Goal: Navigation & Orientation: Find specific page/section

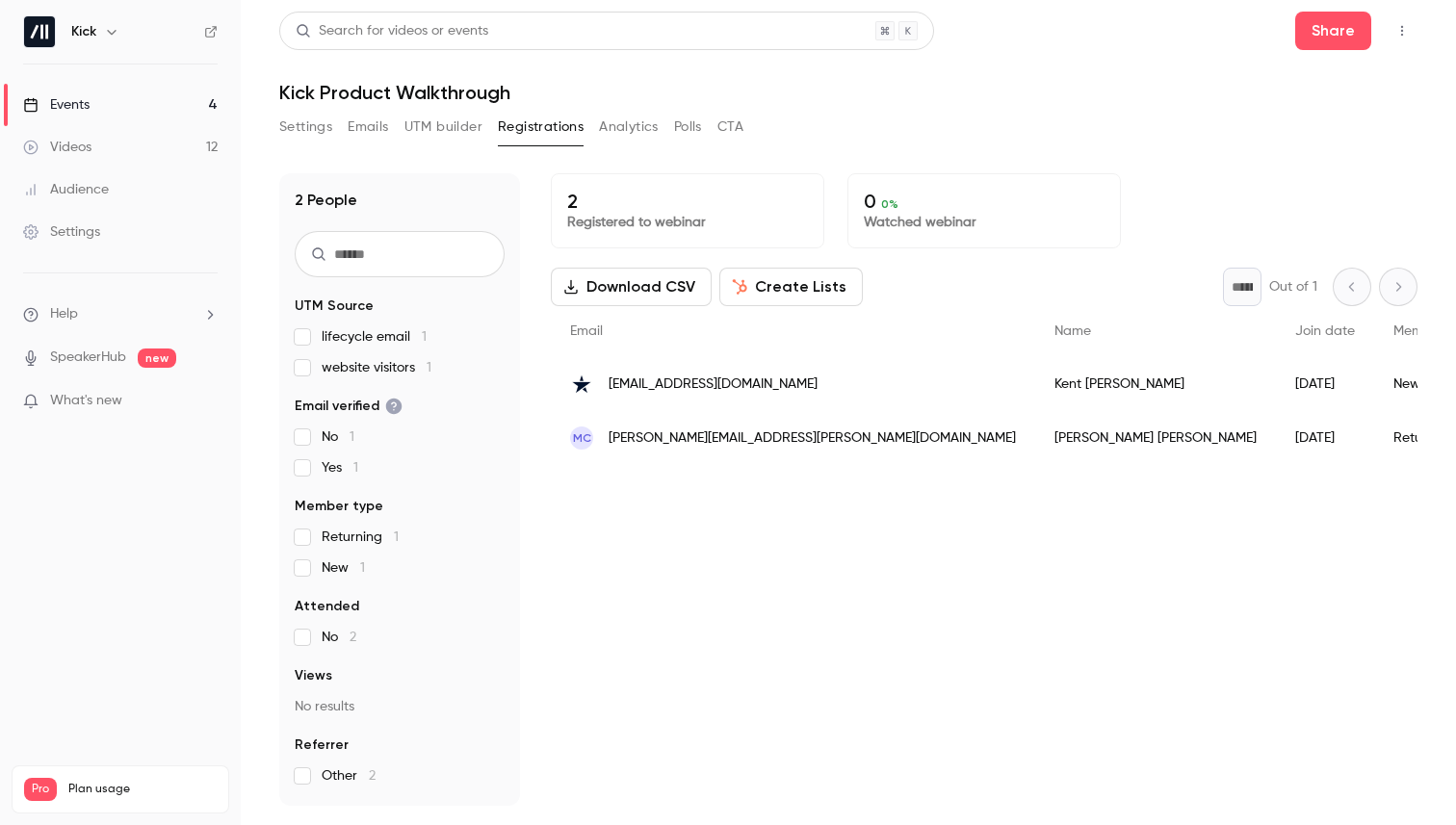
click at [76, 107] on div "Events" at bounding box center [56, 105] width 67 height 19
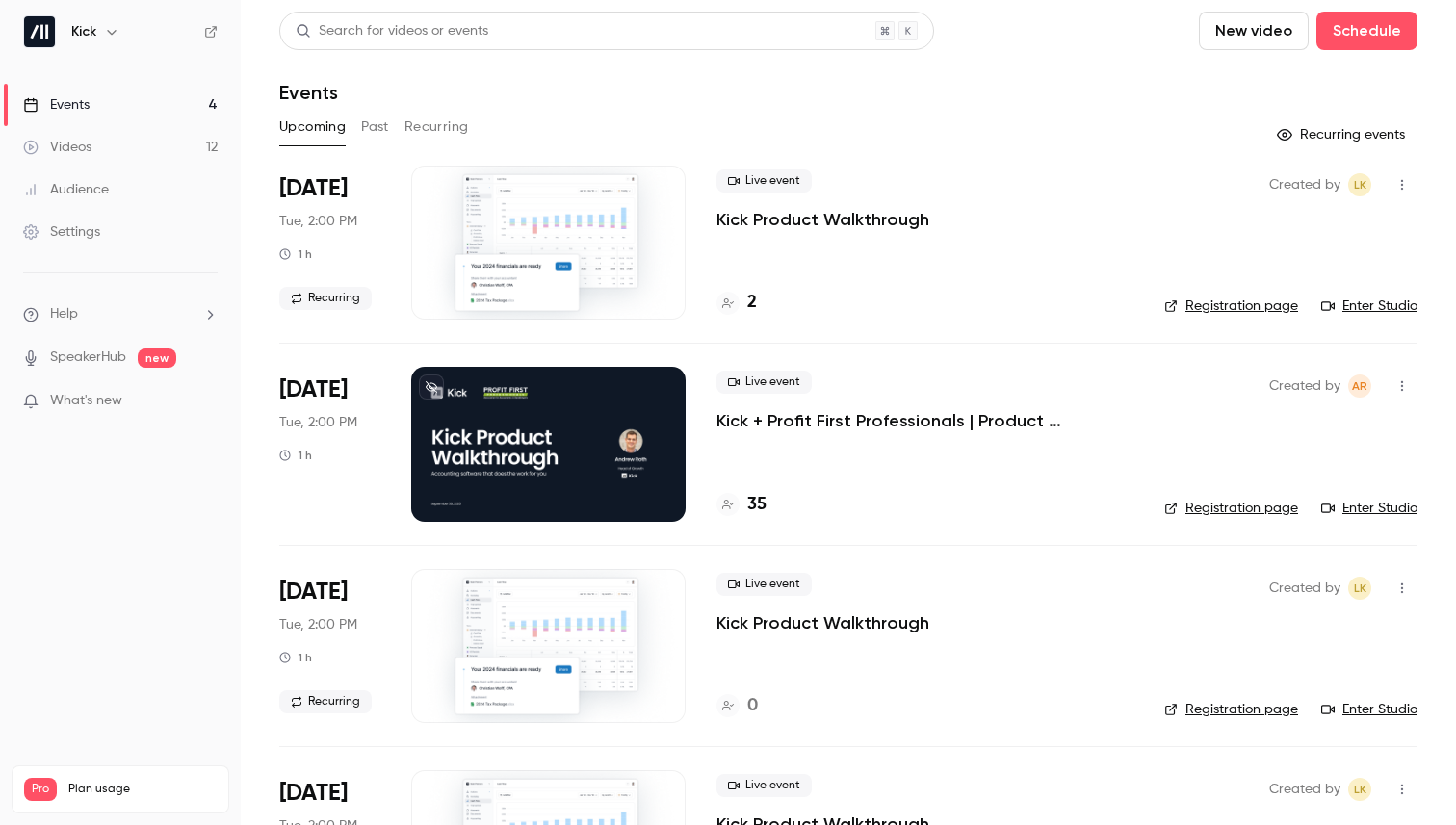
click at [374, 112] on button "Past" at bounding box center [375, 127] width 28 height 31
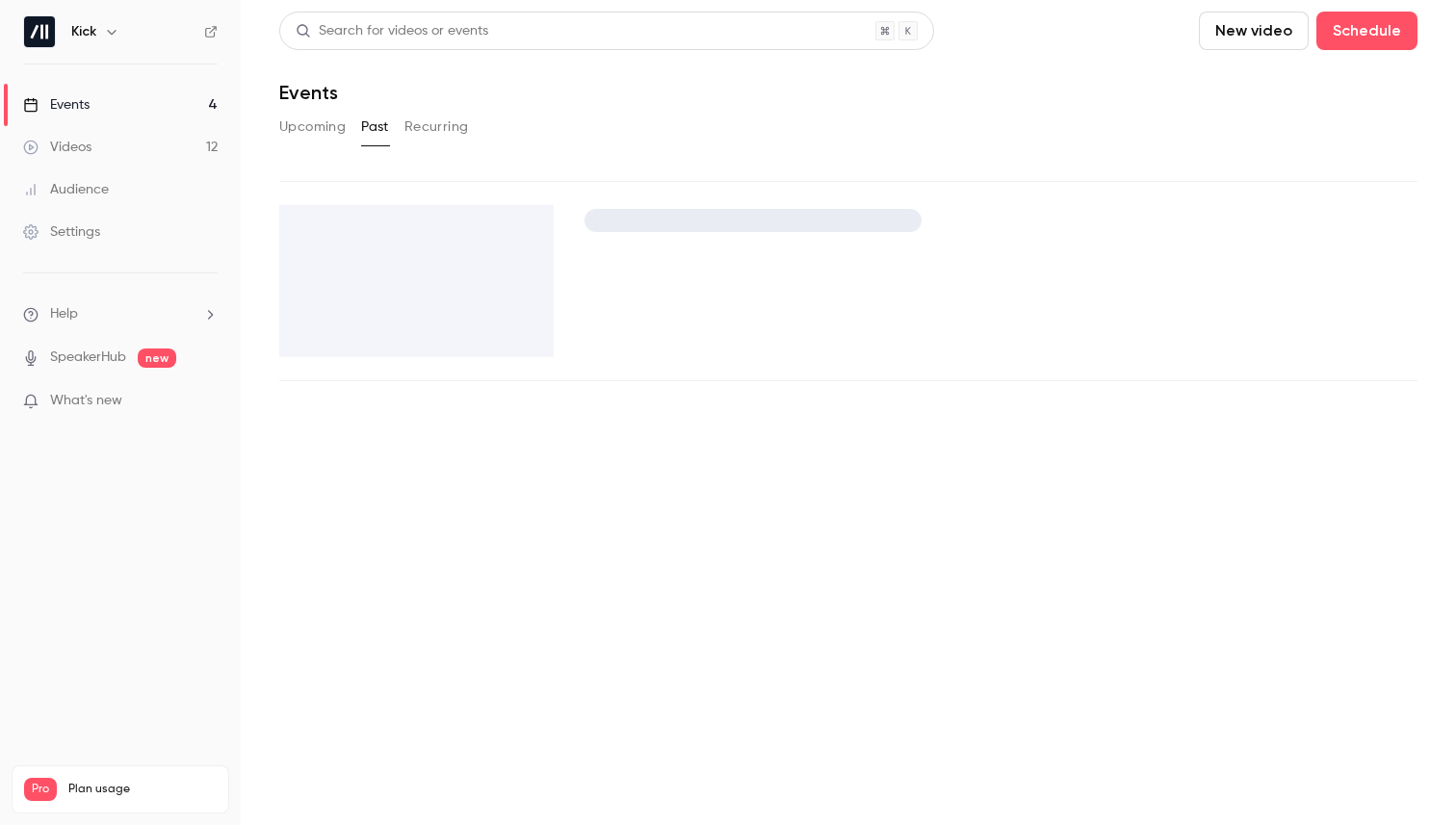
drag, startPoint x: 374, startPoint y: 111, endPoint x: 316, endPoint y: 12, distance: 114.7
click at [349, 72] on div "Search for videos or events New video Schedule Events Upcoming Past Recurring" at bounding box center [848, 196] width 1138 height 370
